Goal: Task Accomplishment & Management: Use online tool/utility

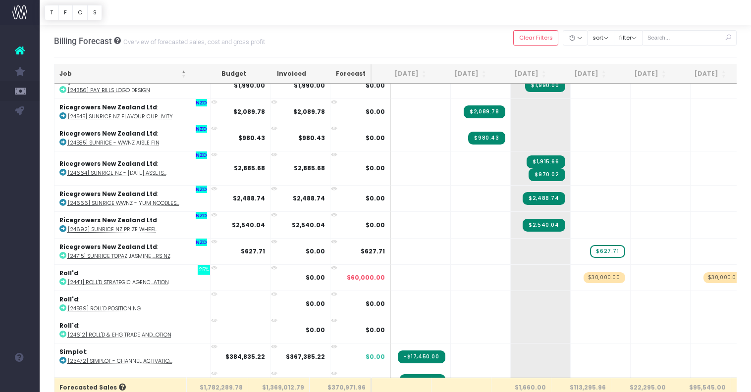
scroll to position [1082, 0]
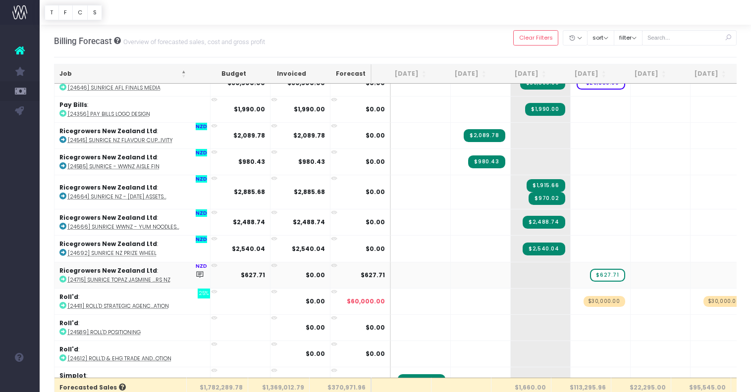
click at [159, 277] on abbr "[24715] SunRice Topaz Jasmine ...rs NZ" at bounding box center [119, 280] width 103 height 7
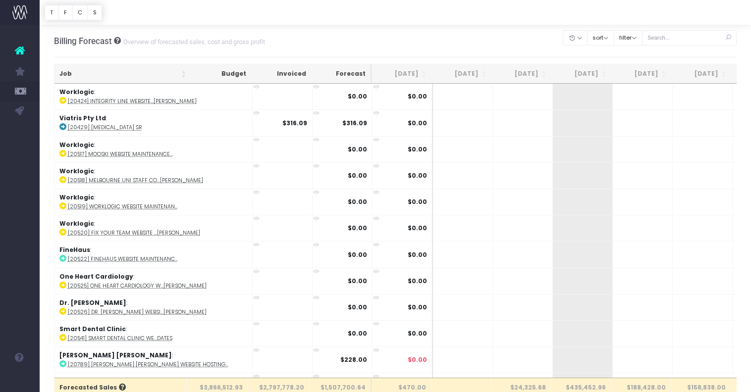
click at [172, 73] on th "Job" at bounding box center [123, 73] width 137 height 19
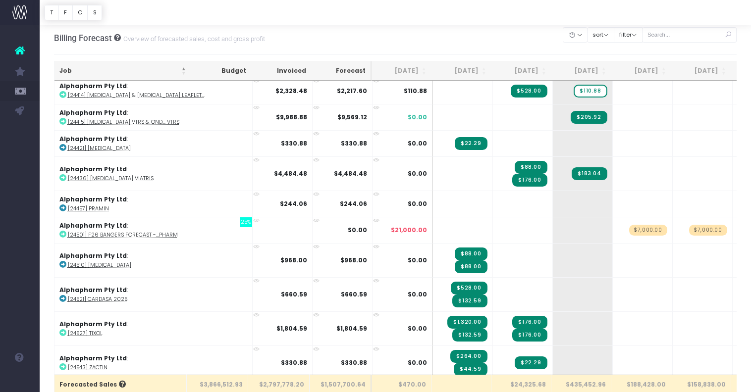
scroll to position [583, 0]
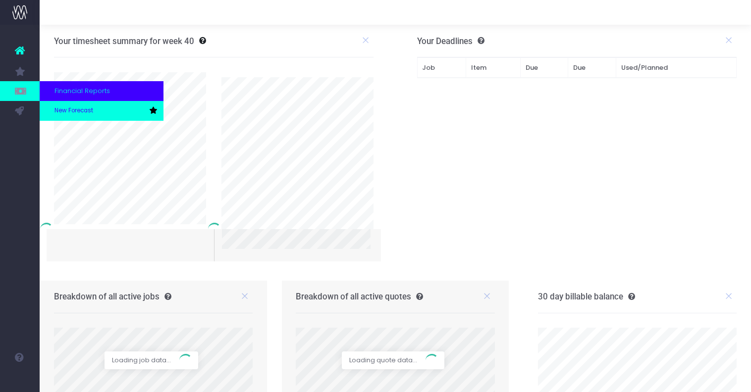
click at [55, 108] on span "New Forecast" at bounding box center [74, 111] width 39 height 9
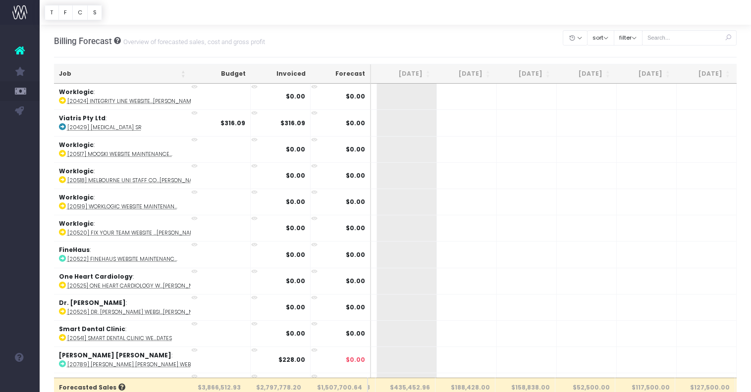
scroll to position [0, 184]
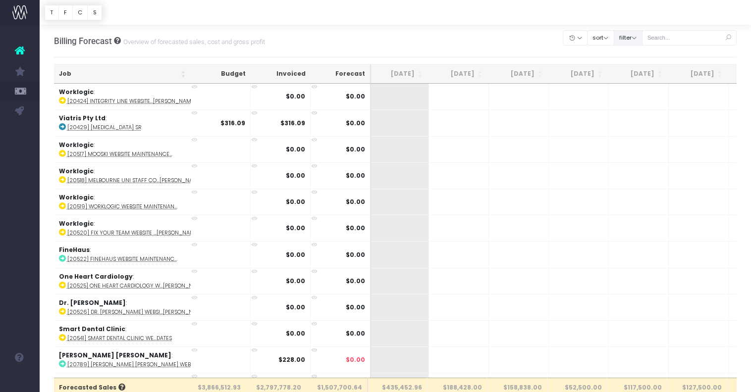
click at [643, 39] on button "filter" at bounding box center [628, 37] width 29 height 15
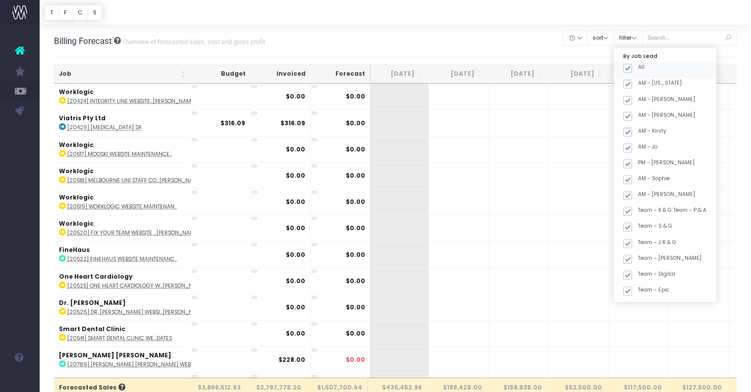
click at [645, 66] on label "All" at bounding box center [633, 67] width 21 height 8
click at [645, 66] on input "All" at bounding box center [641, 66] width 6 height 6
checkbox input "false"
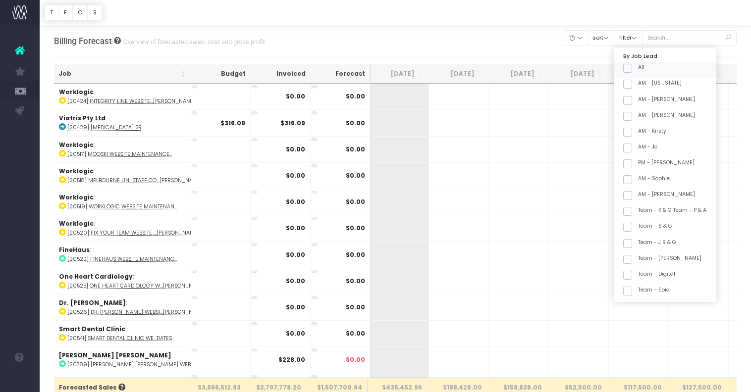
checkbox input "false"
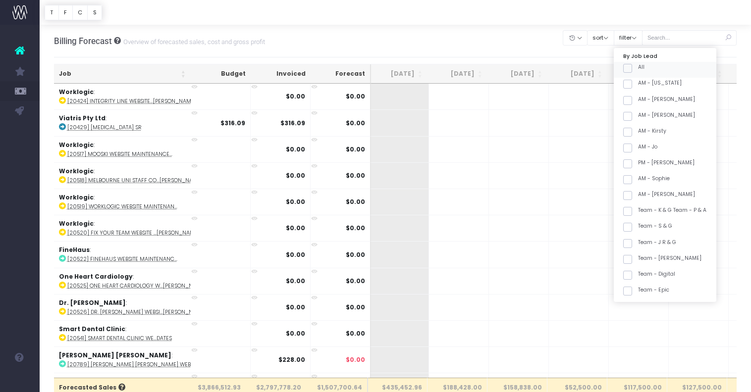
checkbox input "false"
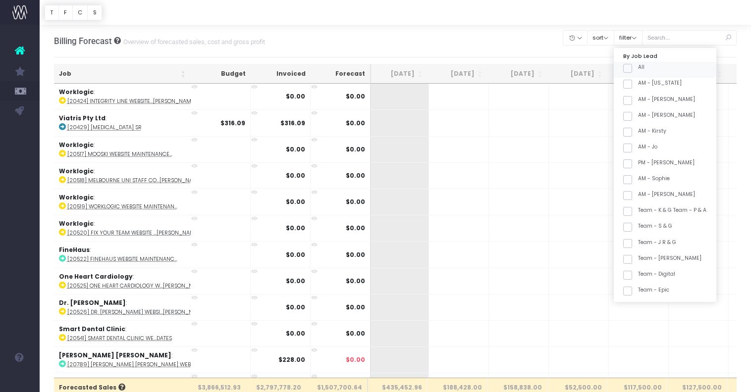
checkbox input "false"
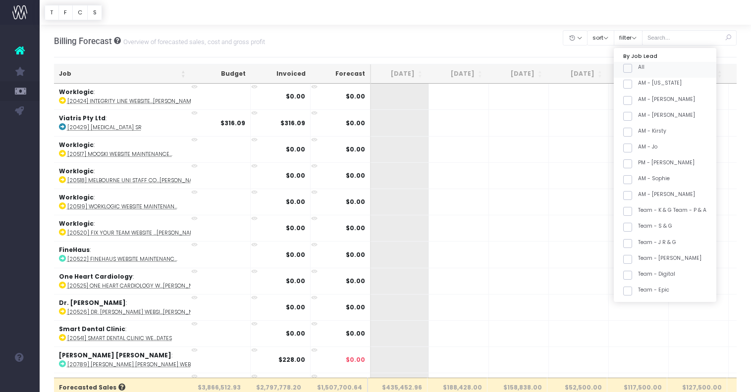
checkbox input "false"
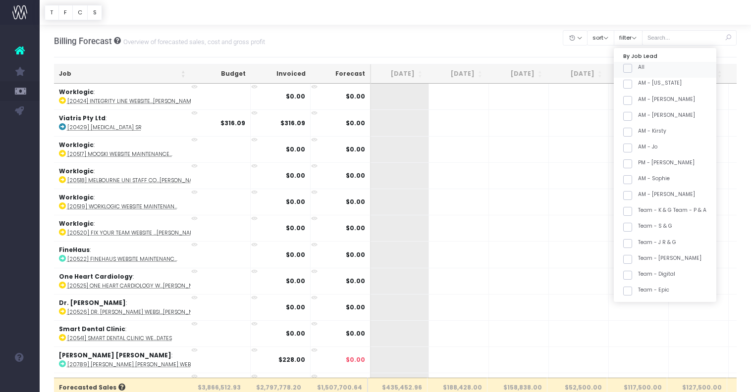
checkbox input "false"
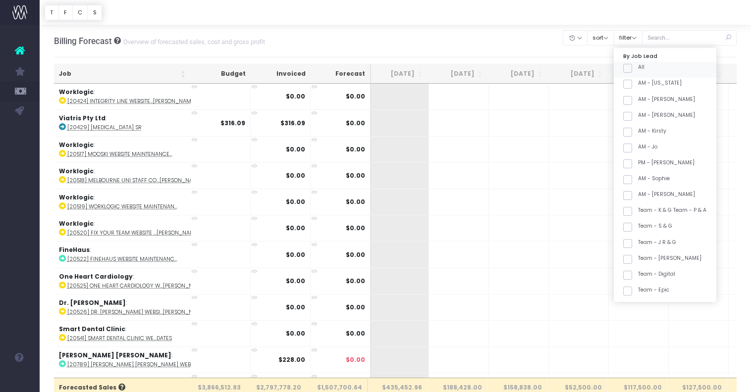
checkbox input "false"
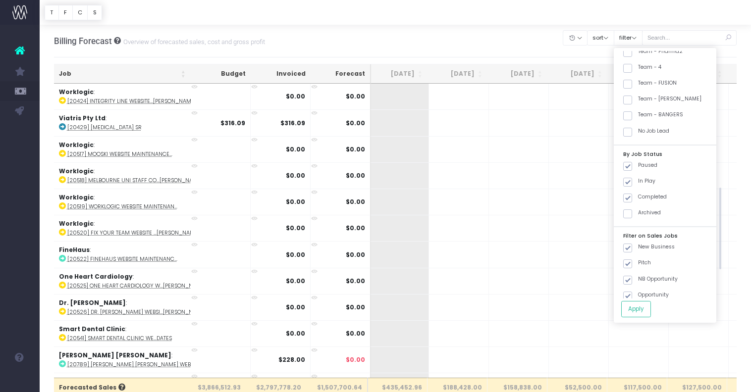
scroll to position [394, 0]
click at [666, 99] on label "Team - [PERSON_NAME]" at bounding box center [662, 103] width 78 height 8
click at [645, 99] on input "Team - [PERSON_NAME]" at bounding box center [641, 102] width 6 height 6
checkbox input "true"
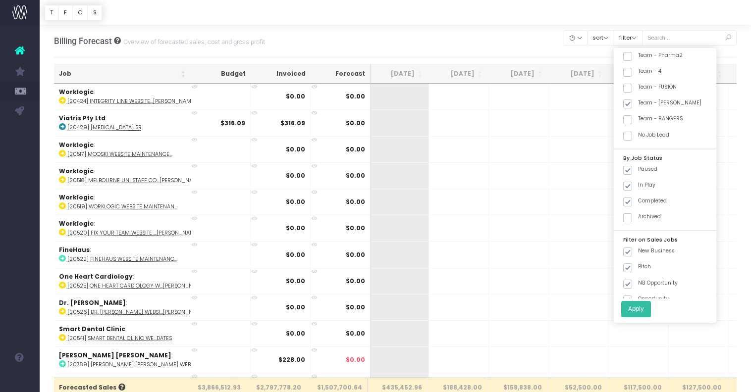
click at [650, 309] on button "Apply" at bounding box center [636, 309] width 30 height 16
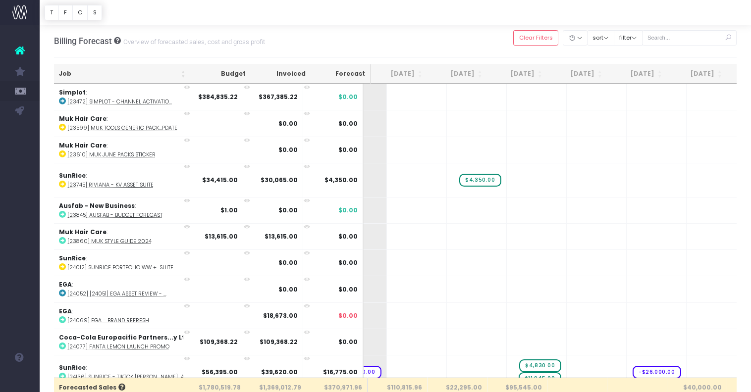
scroll to position [0, 184]
click at [136, 74] on th "Job" at bounding box center [122, 73] width 137 height 19
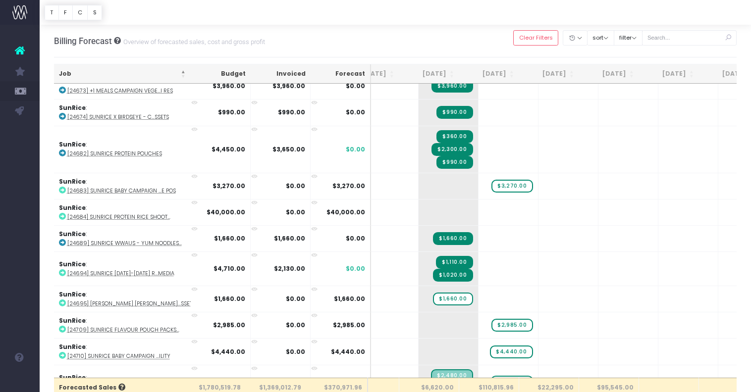
scroll to position [0, 0]
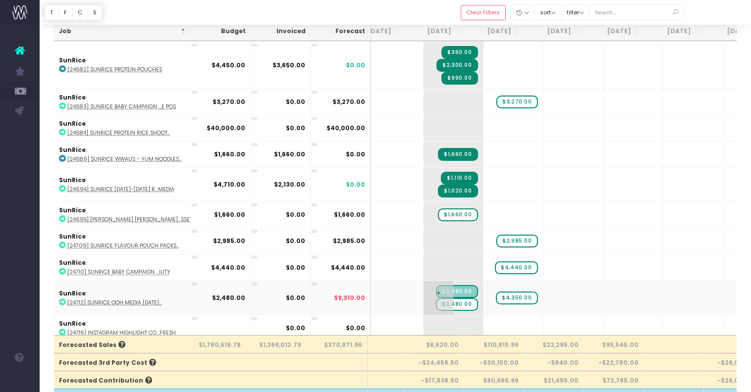
click at [440, 298] on span "$2,480.00" at bounding box center [457, 304] width 42 height 13
click at [443, 301] on span "$2,480.00" at bounding box center [457, 304] width 42 height 13
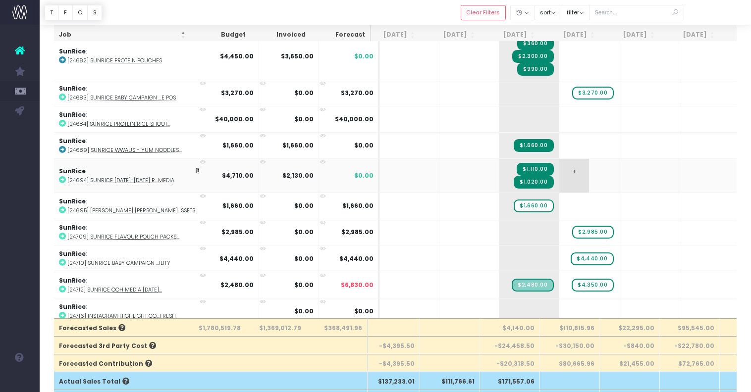
click at [562, 170] on span "+" at bounding box center [574, 176] width 30 height 34
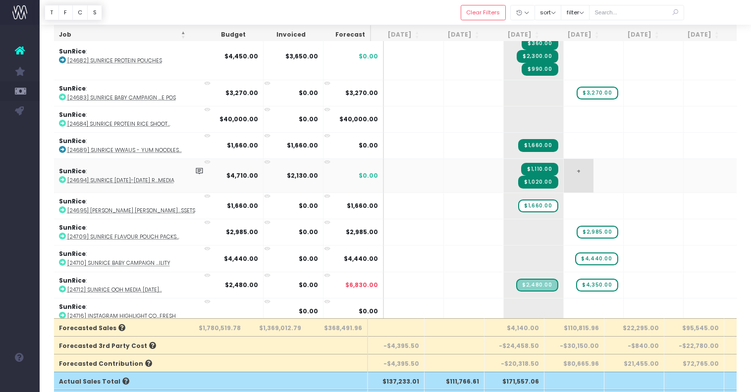
scroll to position [2434, 5]
click at [565, 170] on span "+" at bounding box center [580, 176] width 30 height 34
click at [582, 169] on input "2580" at bounding box center [595, 176] width 50 height 20
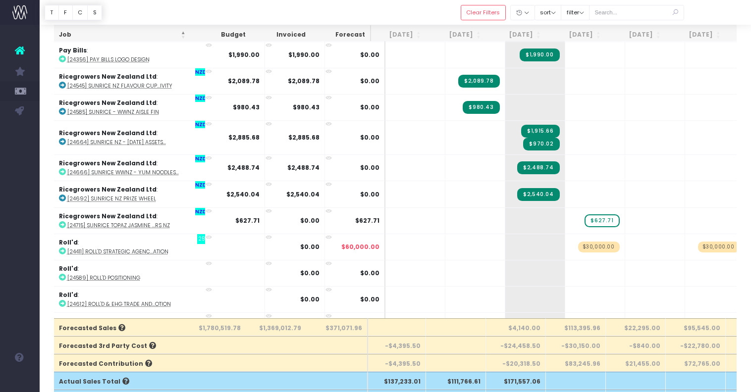
scroll to position [1116, 5]
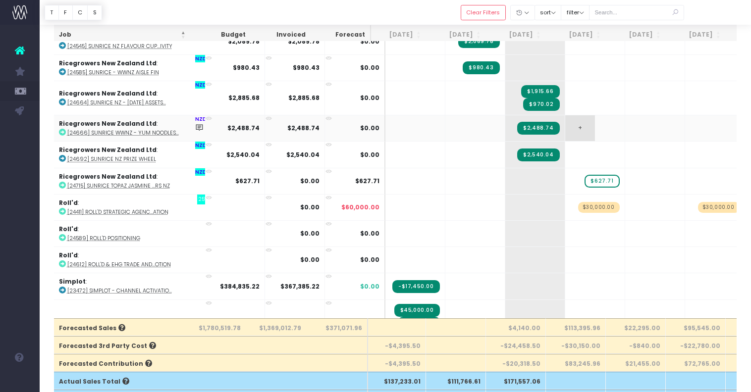
click at [570, 130] on span "+" at bounding box center [580, 128] width 30 height 26
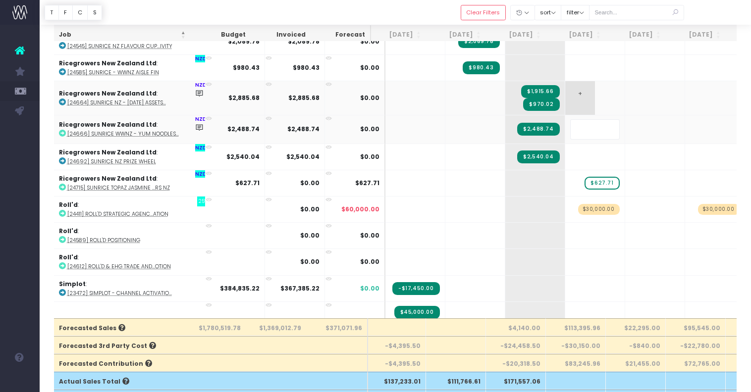
scroll to position [0, 5]
